Goal: Find contact information: Find contact information

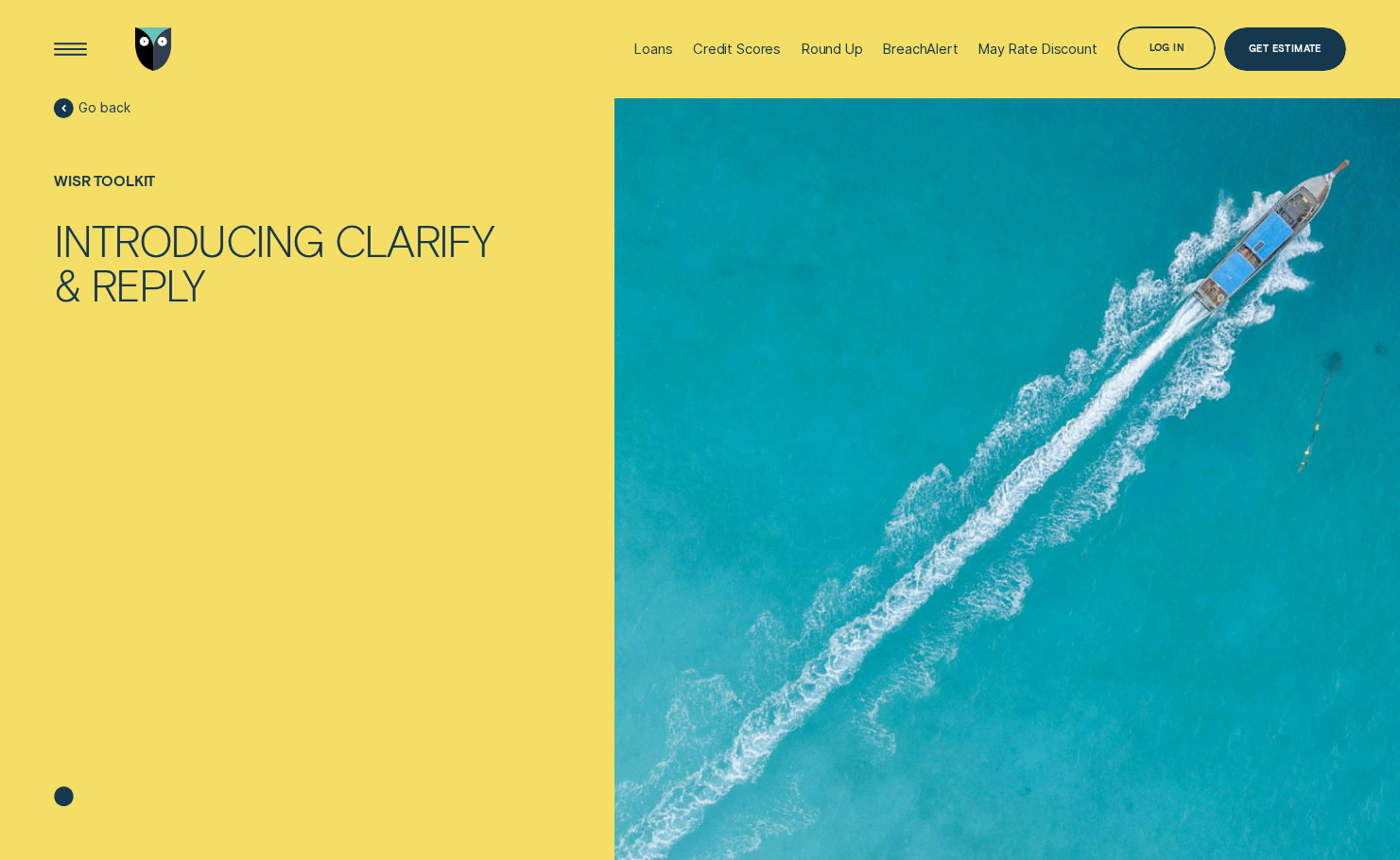
drag, startPoint x: 184, startPoint y: 272, endPoint x: 156, endPoint y: 637, distance: 366.1
click at [184, 273] on div "Reply" at bounding box center [148, 285] width 114 height 44
drag, startPoint x: 492, startPoint y: 655, endPoint x: 656, endPoint y: 674, distance: 165.1
click at [493, 655] on div "Go back Wisr toolkit Introducing Clarify & Reply" at bounding box center [279, 487] width 467 height 779
click at [234, 688] on div "Go back Wisr toolkit Introducing Clarify & Reply" at bounding box center [279, 487] width 467 height 779
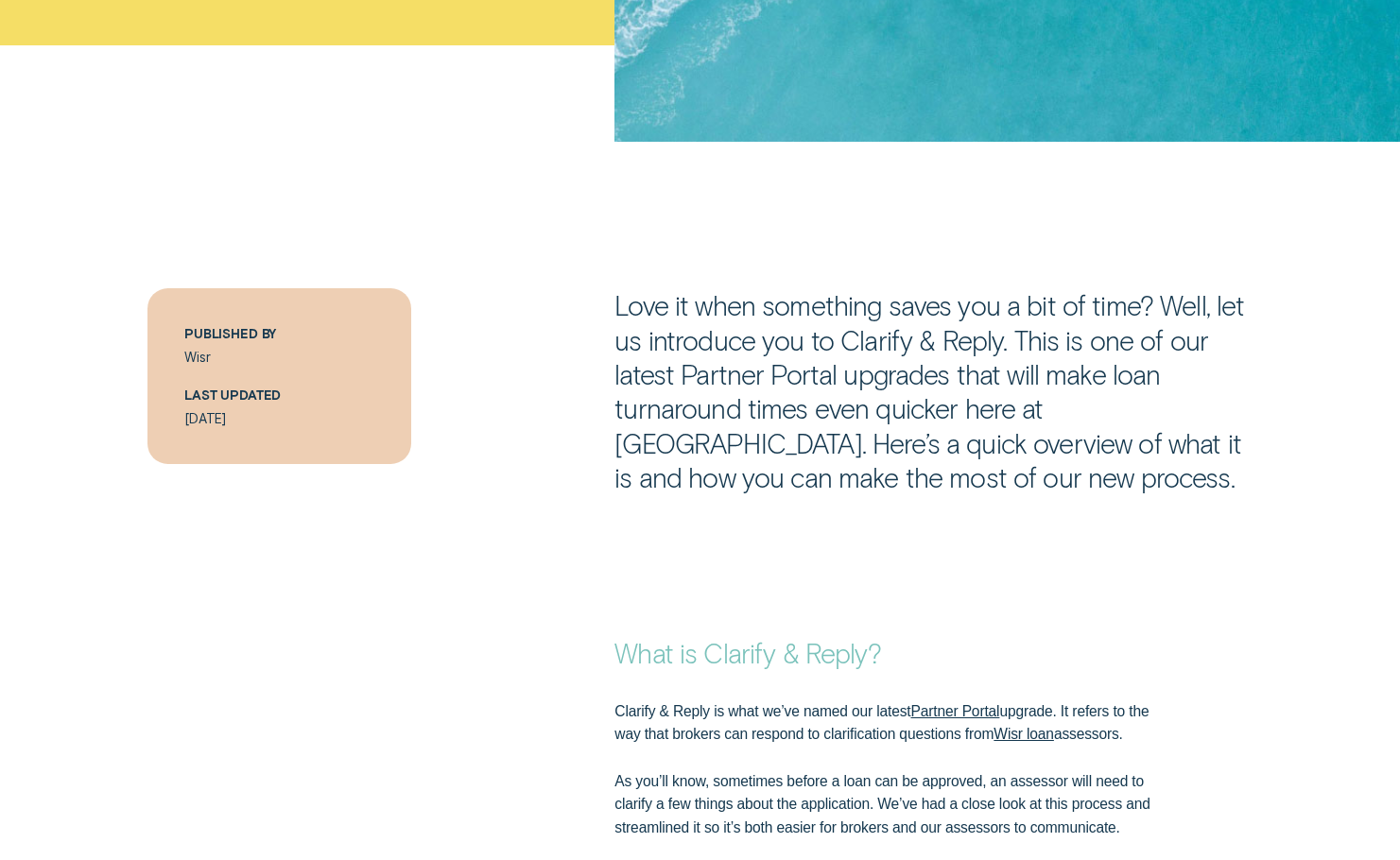
scroll to position [567, 0]
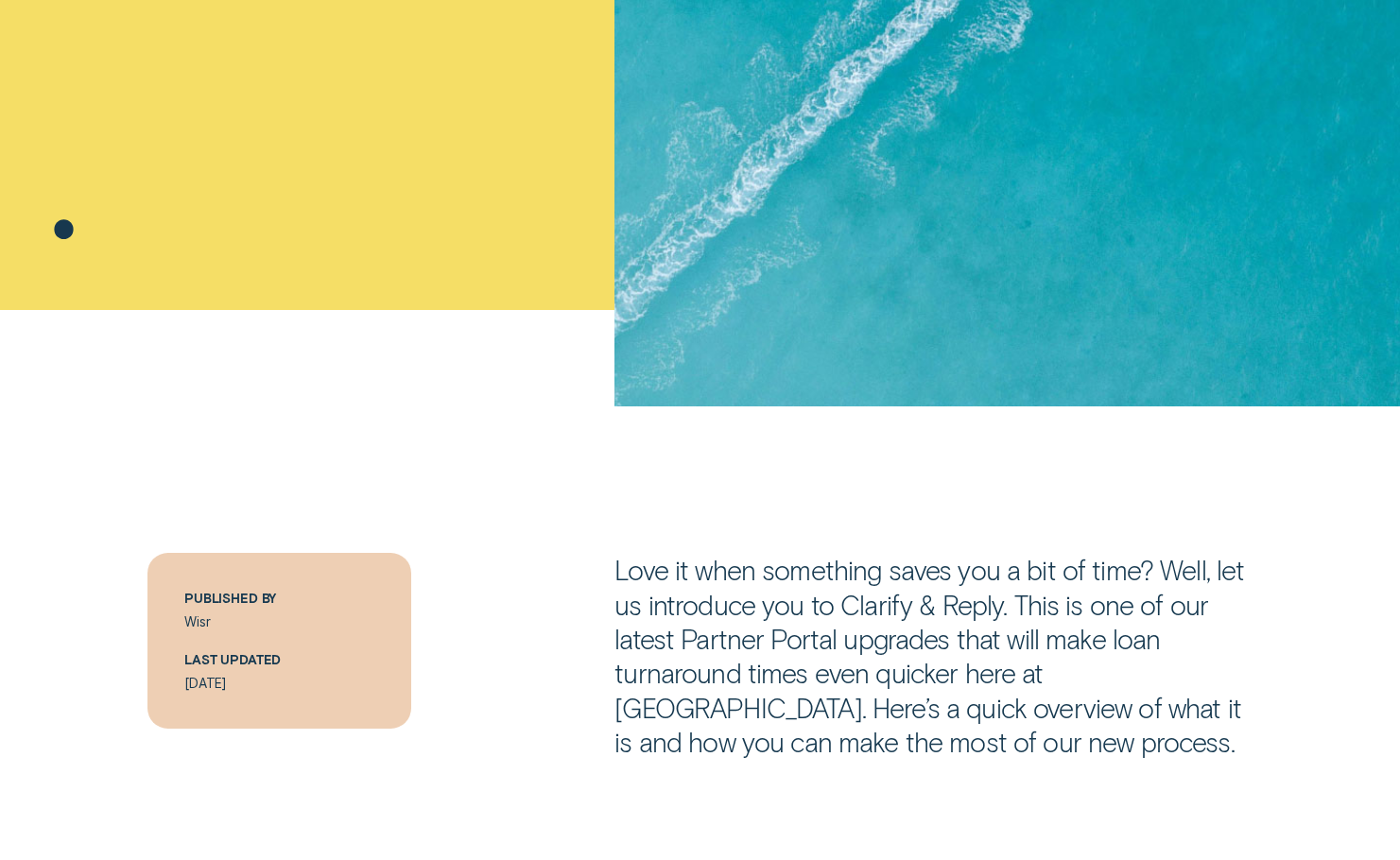
drag, startPoint x: 585, startPoint y: 443, endPoint x: 690, endPoint y: 590, distance: 180.6
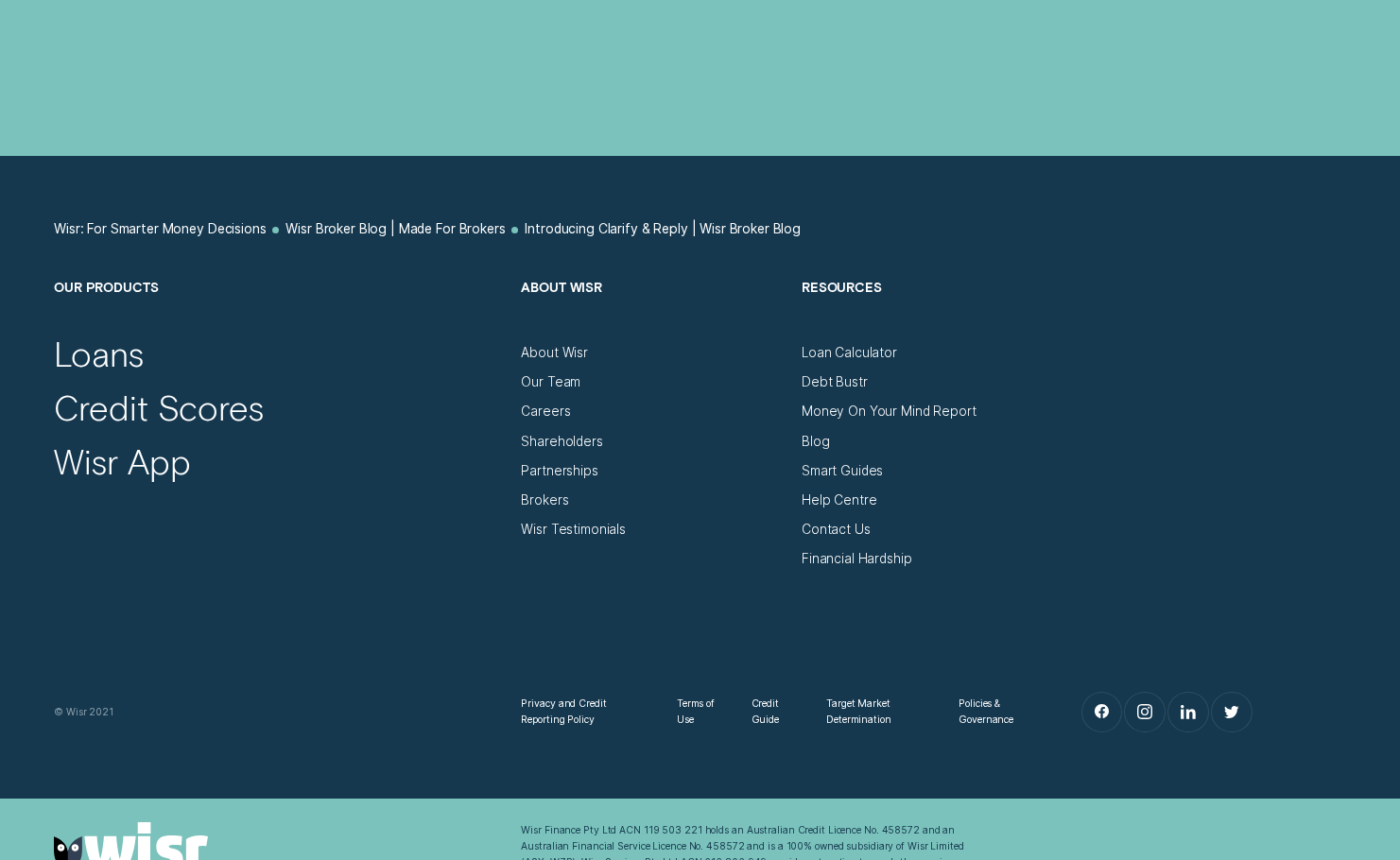
scroll to position [5636, 0]
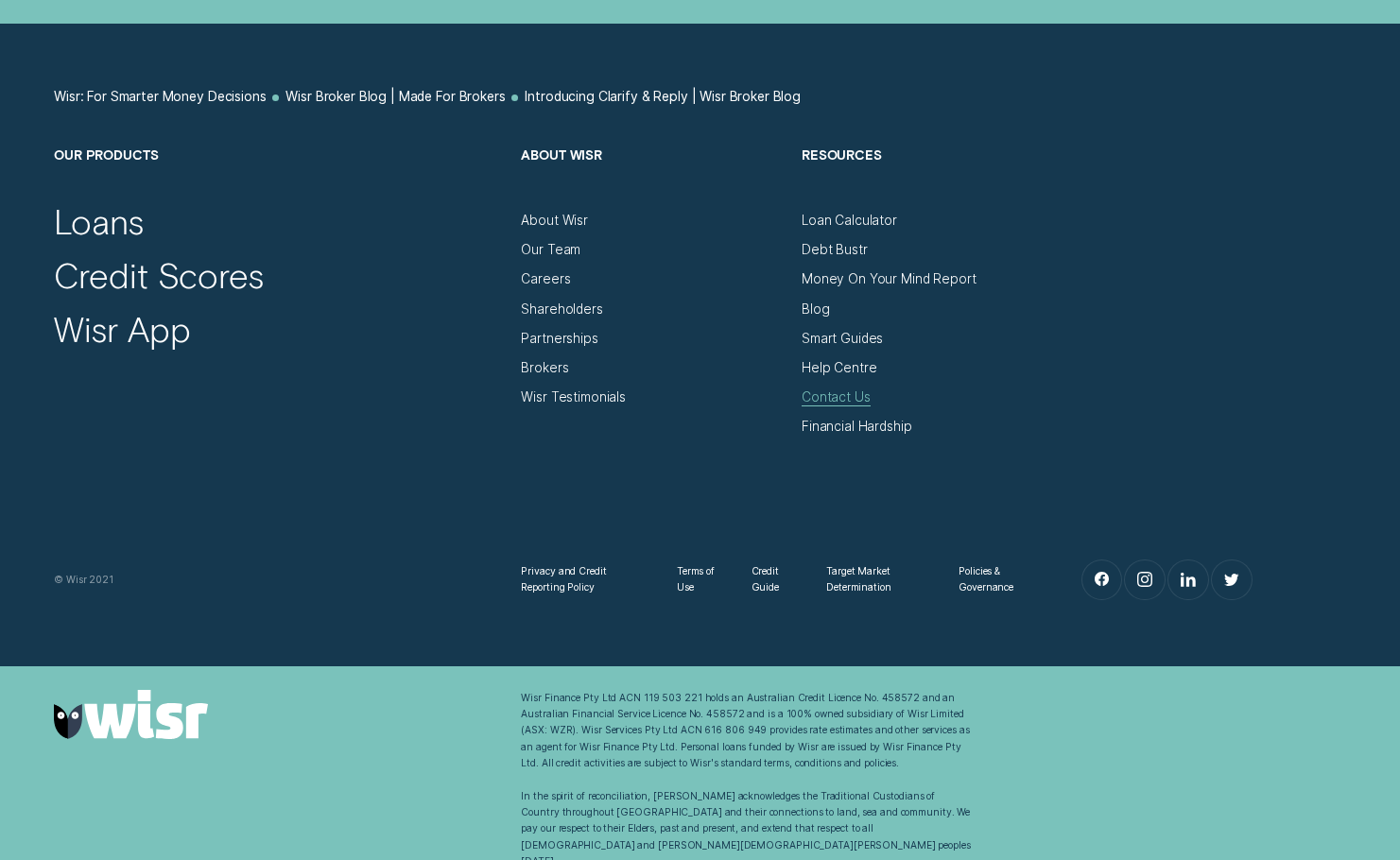
click at [836, 399] on div "Contact Us" at bounding box center [835, 397] width 69 height 16
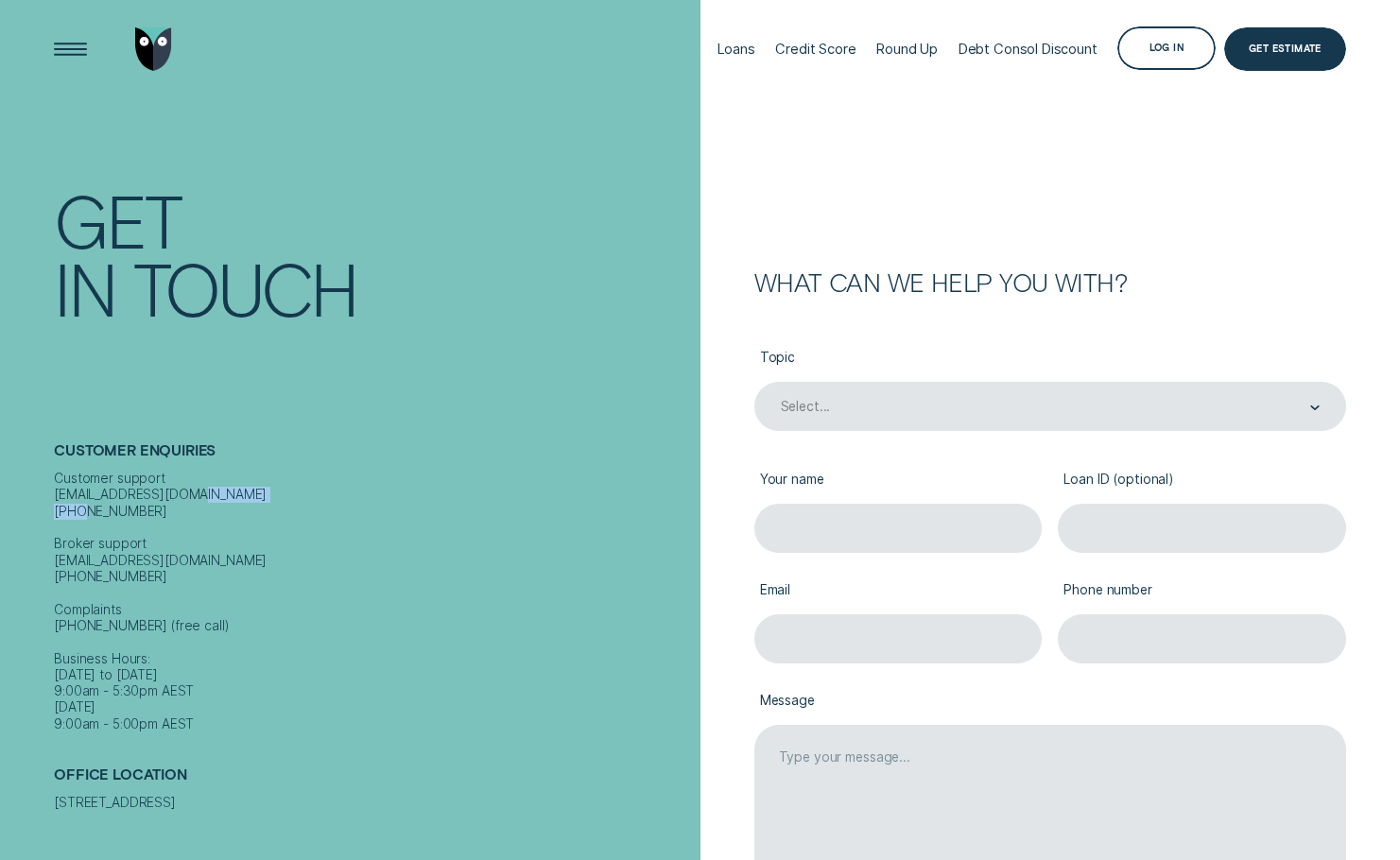
drag, startPoint x: 141, startPoint y: 495, endPoint x: 130, endPoint y: 588, distance: 93.6
click at [27, 490] on div "Contact Get In Touch Customer Enquiries Customer support contact@wisr.com.au 13…" at bounding box center [350, 430] width 700 height 860
drag, startPoint x: 136, startPoint y: 566, endPoint x: 37, endPoint y: 566, distance: 99.0
click at [37, 566] on div "Contact Get In Touch Customer Enquiries Customer support contact@wisr.com.au 13…" at bounding box center [350, 430] width 700 height 860
copy div "1300 140 008"
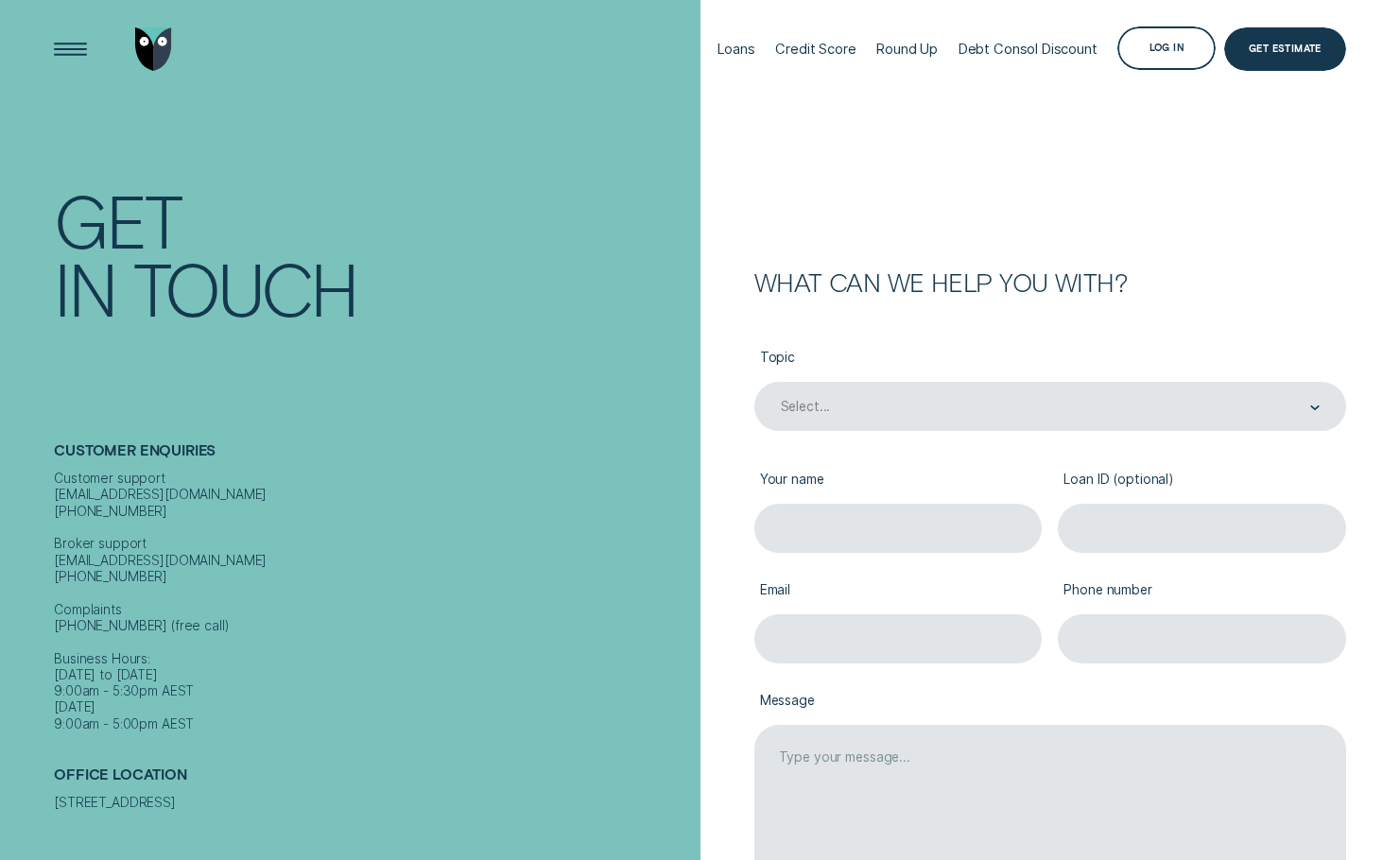
click at [956, 202] on form "What can we help you with? Topic Select... Your name Loan ID (optional) Email P…" at bounding box center [1050, 536] width 700 height 1073
